Goal: Task Accomplishment & Management: Manage account settings

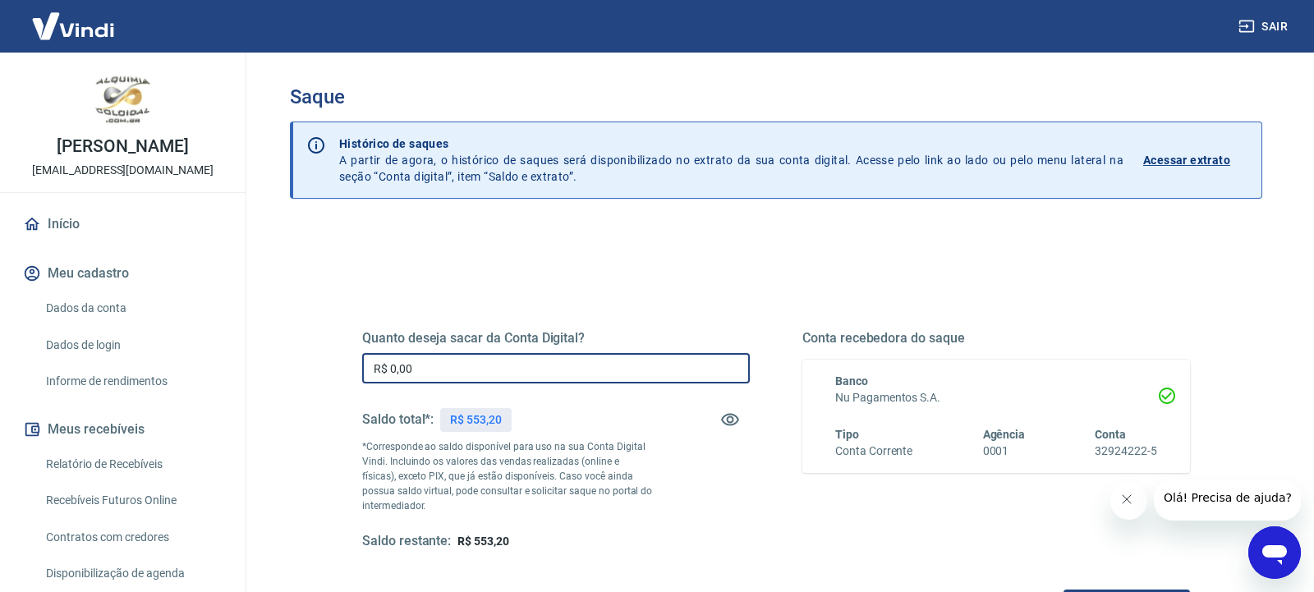
click at [504, 374] on input "R$ 0,00" at bounding box center [556, 368] width 388 height 30
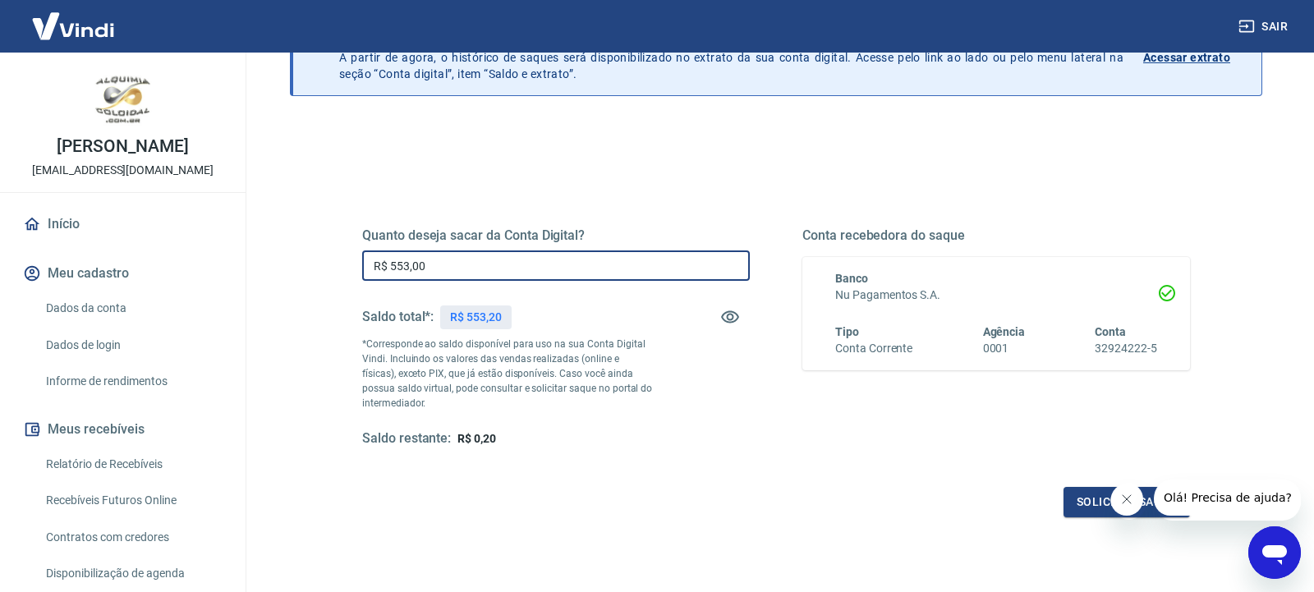
scroll to position [222, 0]
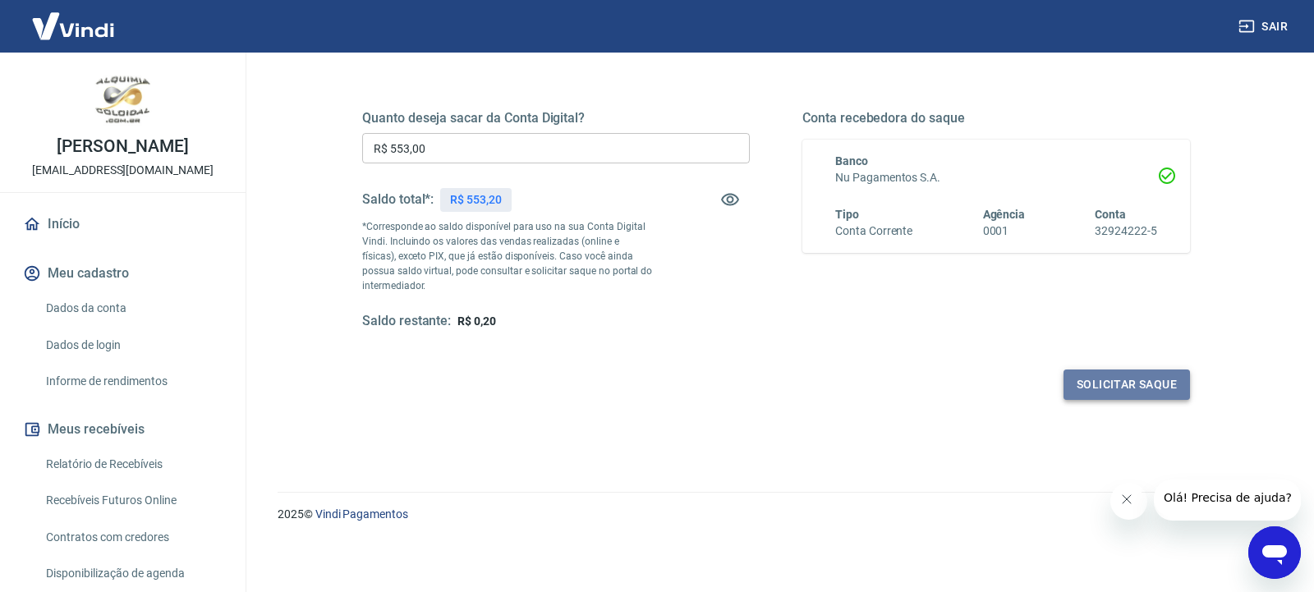
click at [1111, 385] on button "Solicitar saque" at bounding box center [1127, 385] width 126 height 30
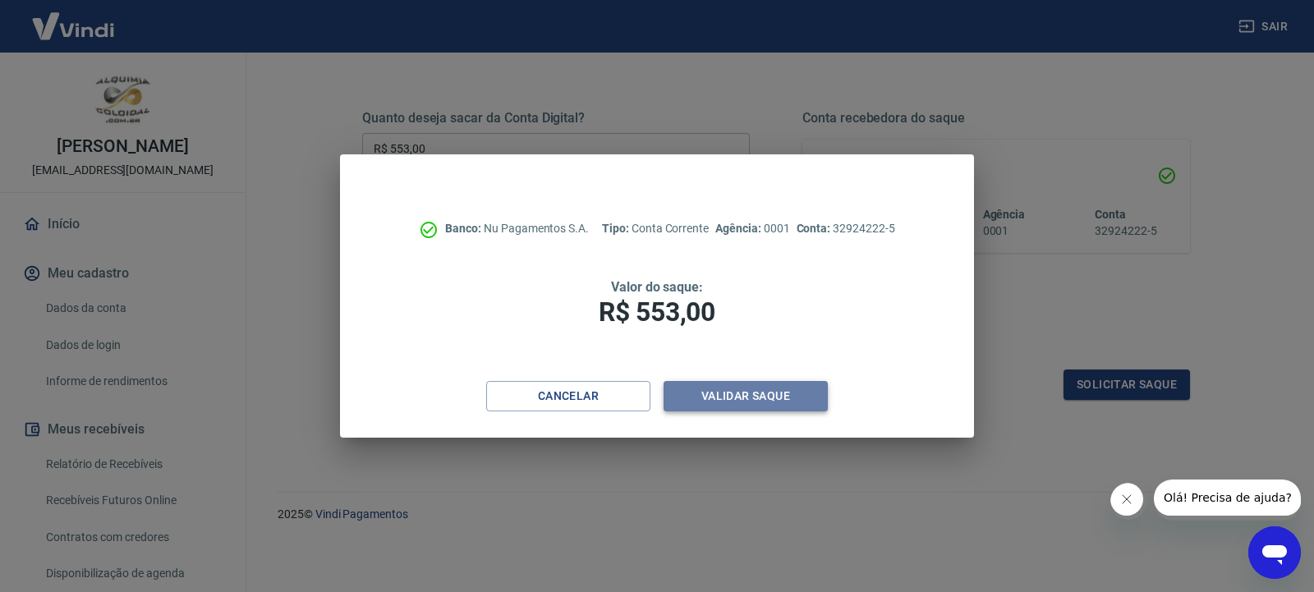
click at [802, 394] on button "Validar saque" at bounding box center [746, 396] width 164 height 30
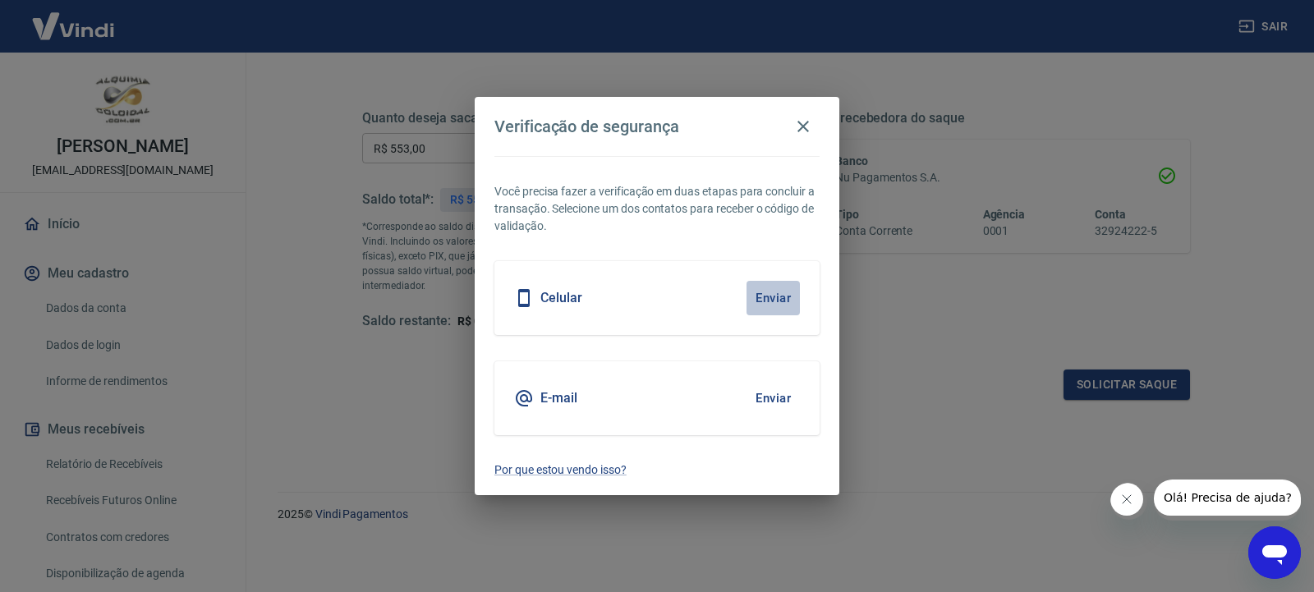
click at [778, 299] on button "Enviar" at bounding box center [773, 298] width 53 height 34
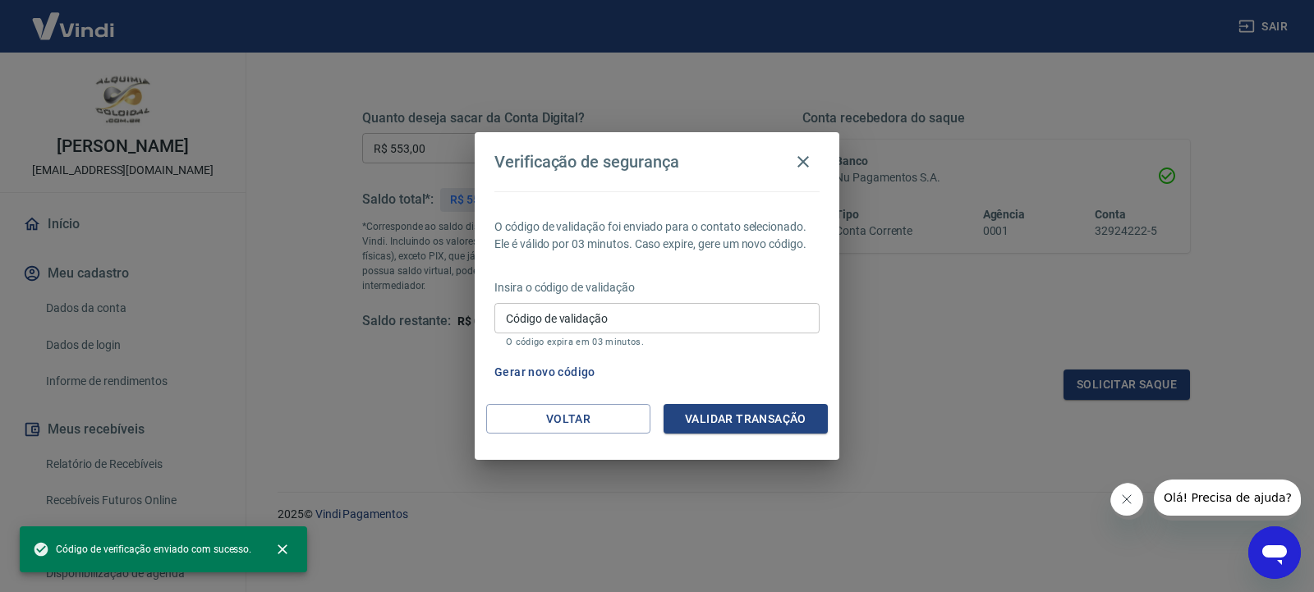
click at [759, 315] on input "Código de validação" at bounding box center [656, 318] width 325 height 30
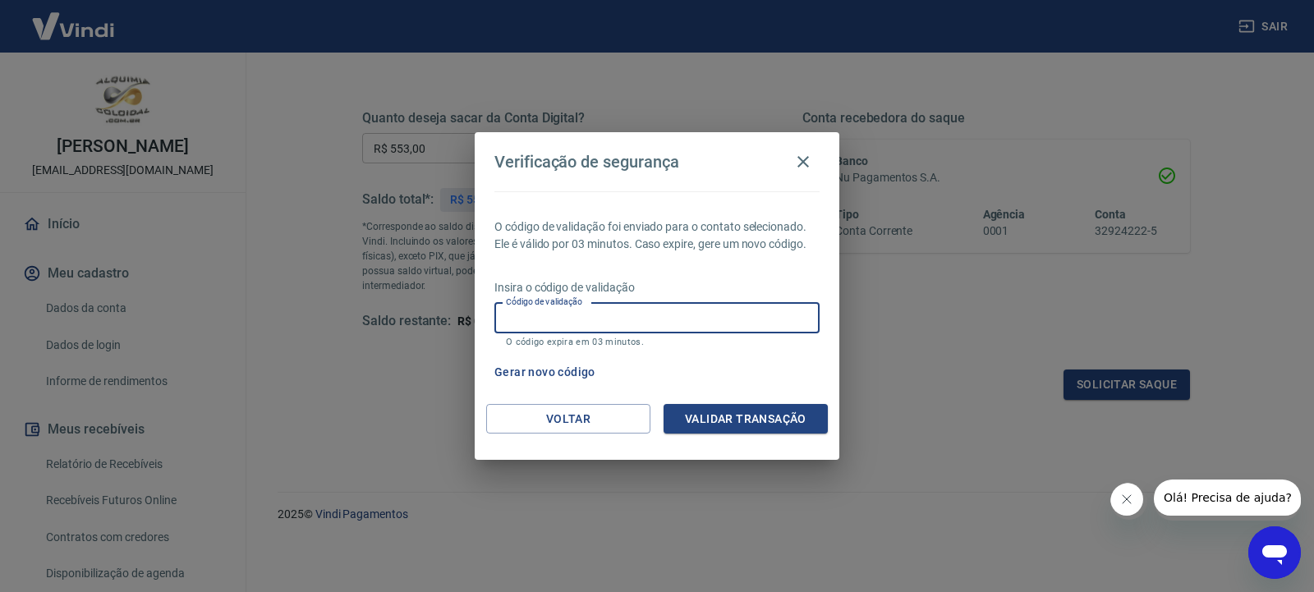
click at [758, 316] on input "Código de validação" at bounding box center [656, 318] width 325 height 30
click at [746, 324] on input "Código de validação" at bounding box center [656, 318] width 325 height 30
click at [799, 160] on icon "button" at bounding box center [803, 162] width 20 height 20
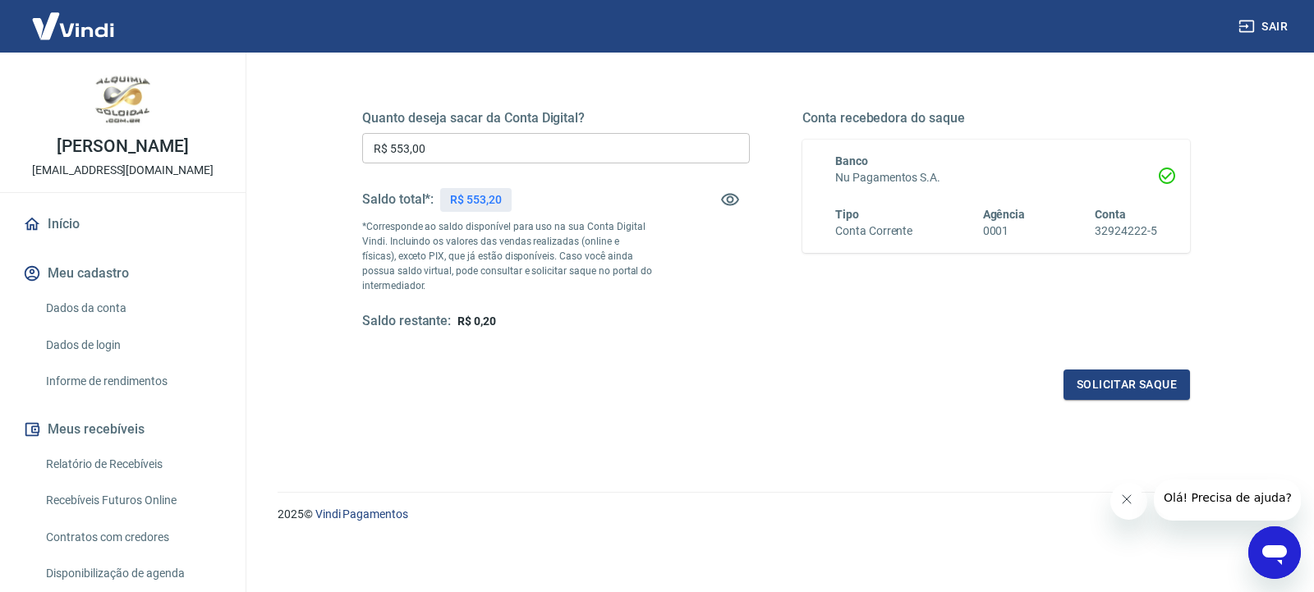
click at [531, 146] on input "R$ 553,00" at bounding box center [556, 148] width 388 height 30
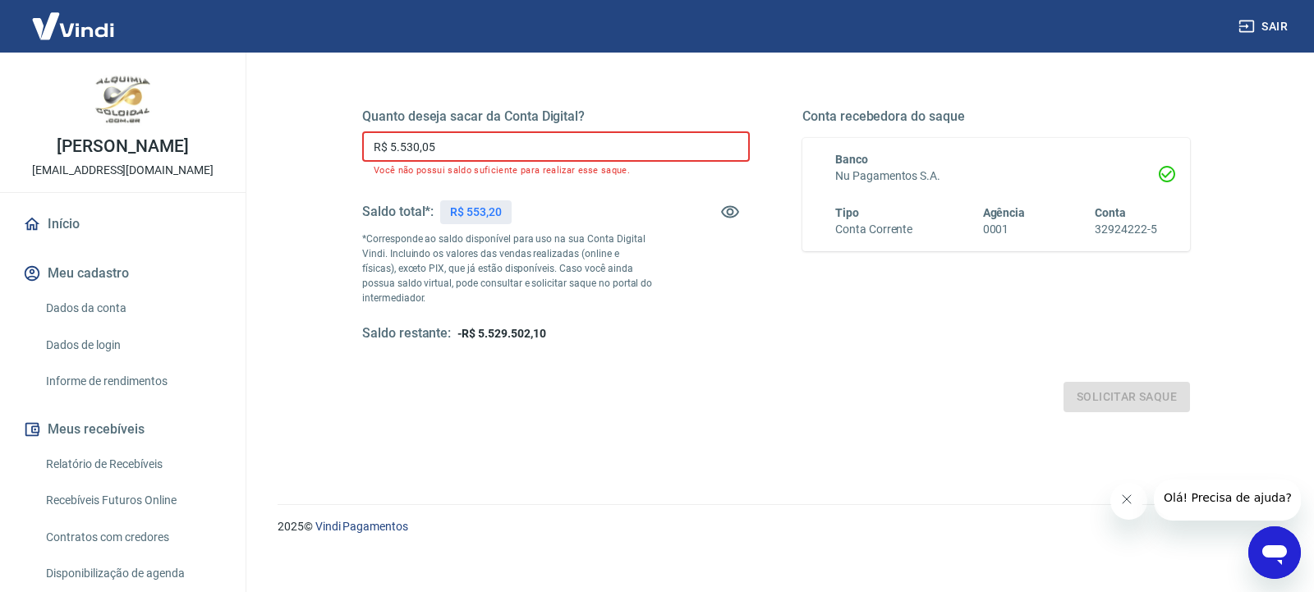
type input "R$ 553,00"
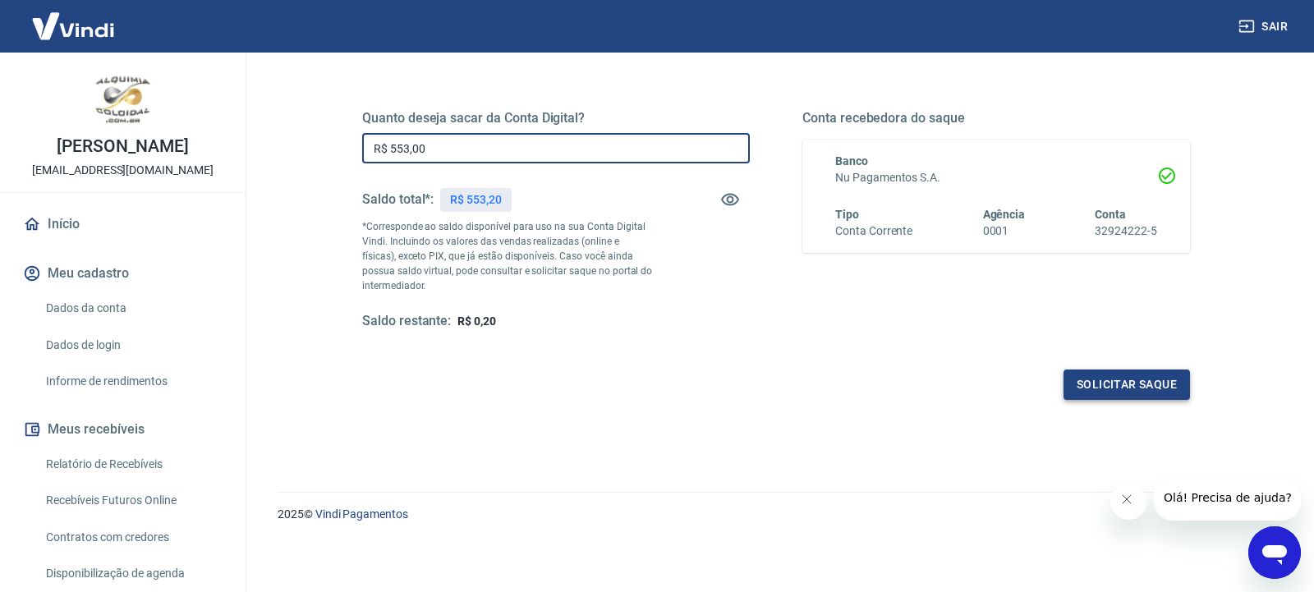
click at [1160, 383] on button "Solicitar saque" at bounding box center [1127, 385] width 126 height 30
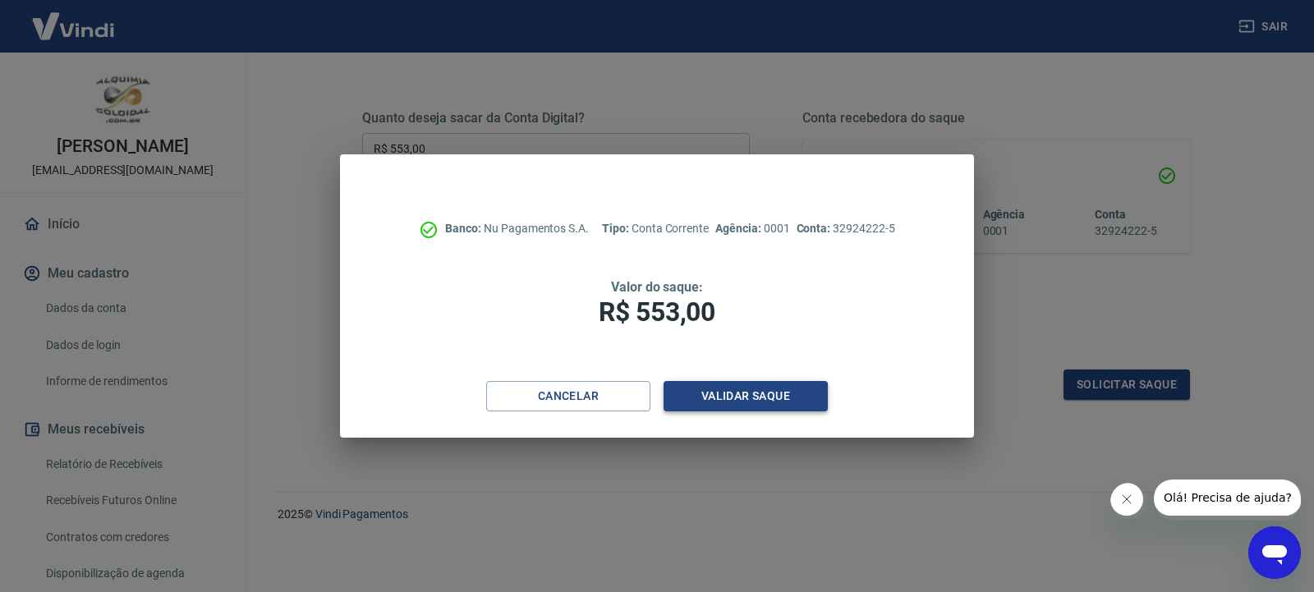
click at [738, 405] on button "Validar saque" at bounding box center [746, 396] width 164 height 30
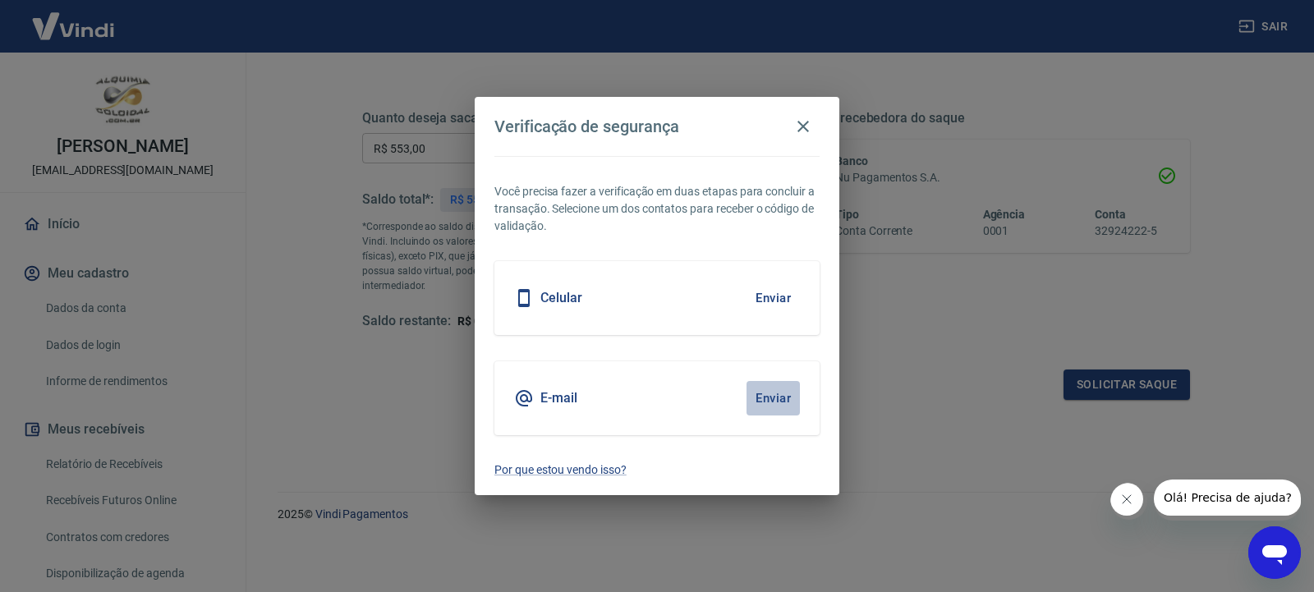
click at [774, 400] on button "Enviar" at bounding box center [773, 398] width 53 height 34
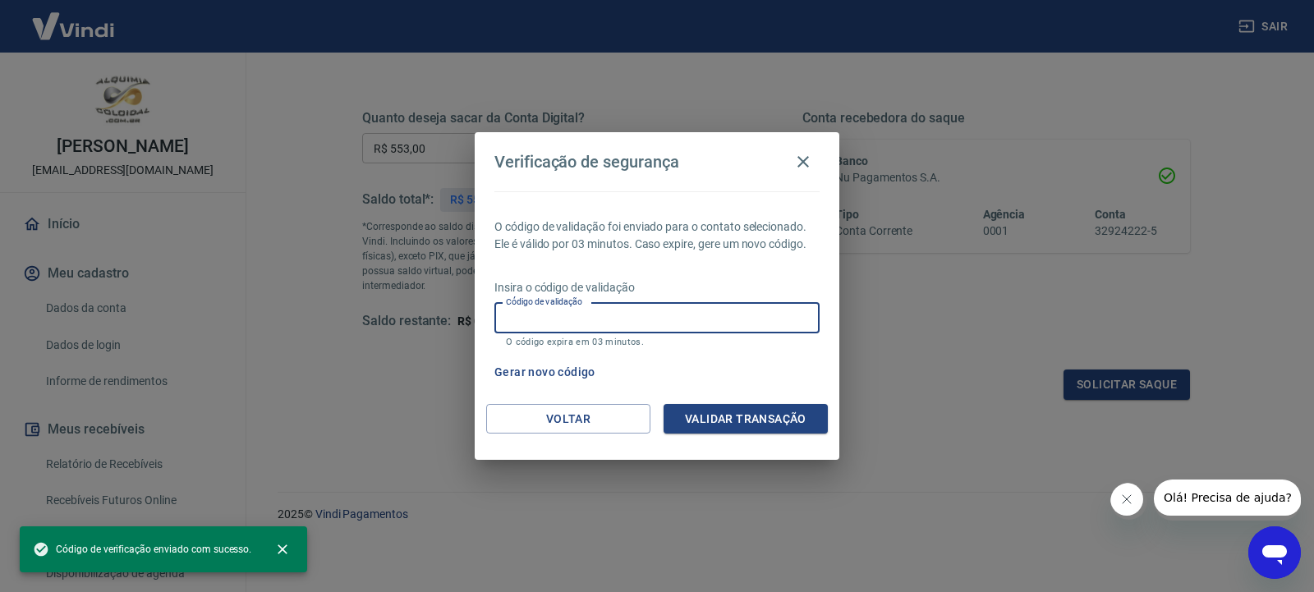
paste input "702092"
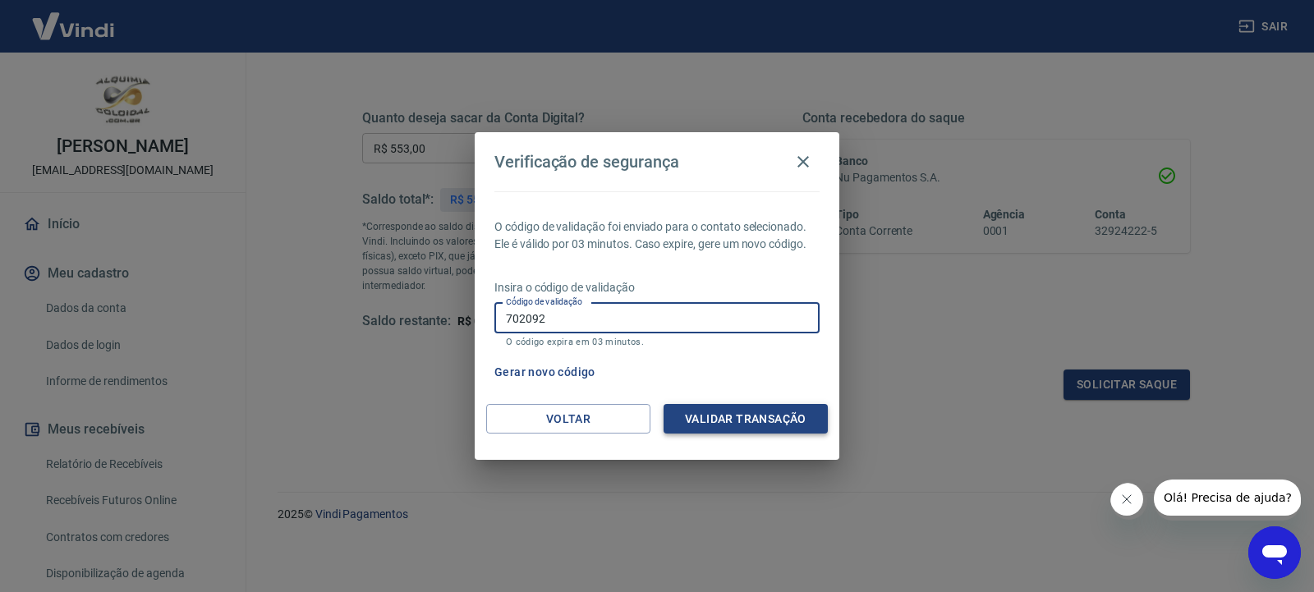
type input "702092"
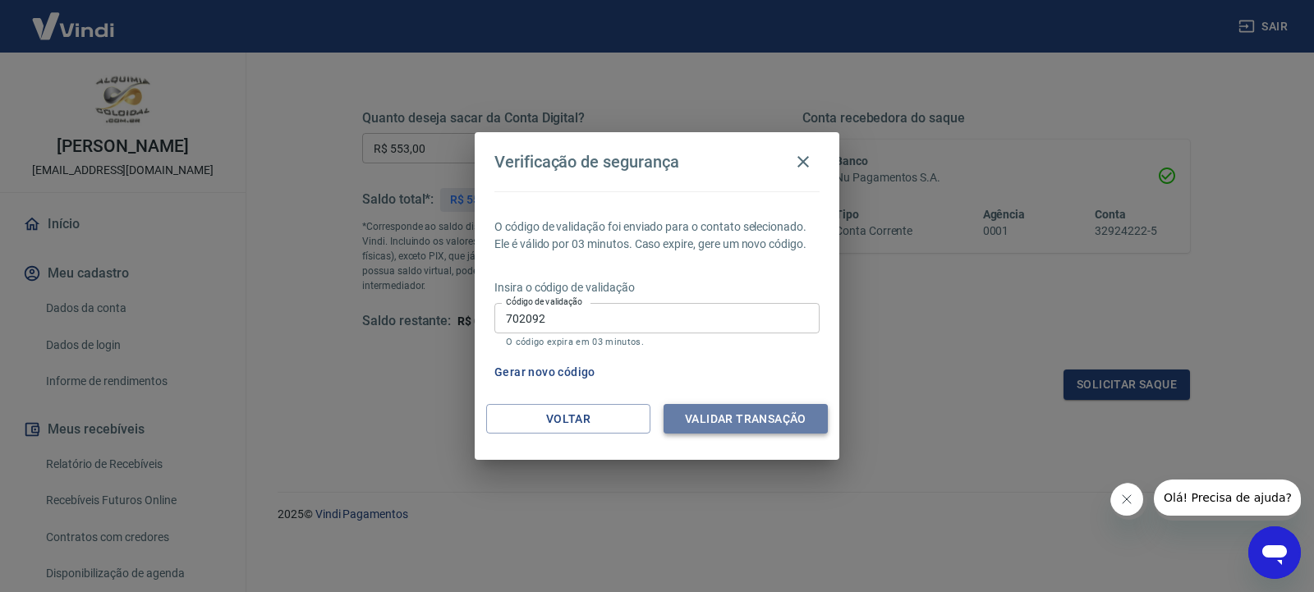
click at [745, 421] on button "Validar transação" at bounding box center [746, 419] width 164 height 30
